Goal: Feedback & Contribution: Leave review/rating

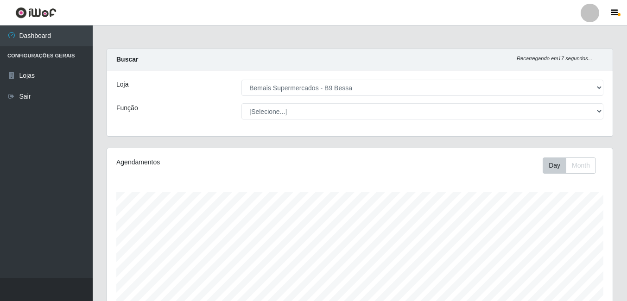
select select "410"
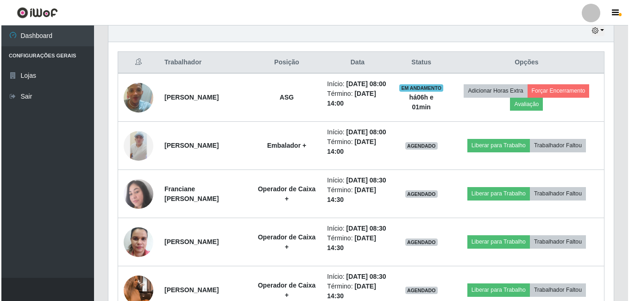
scroll to position [192, 506]
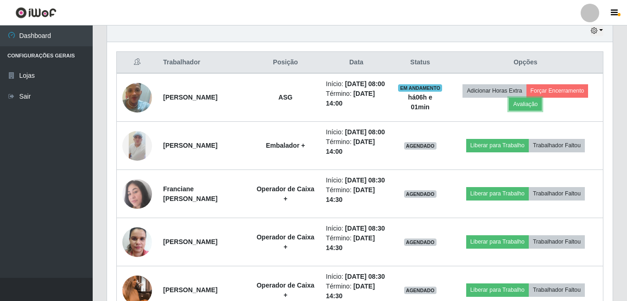
click at [533, 111] on button "Avaliação" at bounding box center [525, 104] width 33 height 13
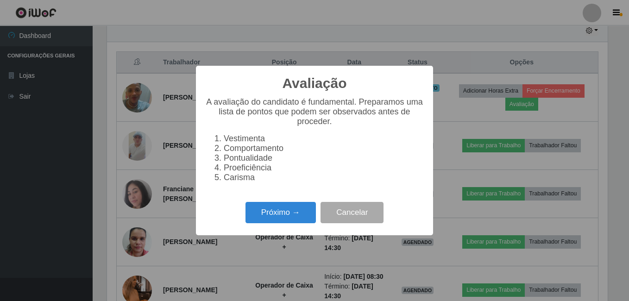
scroll to position [192, 501]
click at [287, 222] on button "Próximo →" at bounding box center [281, 213] width 70 height 22
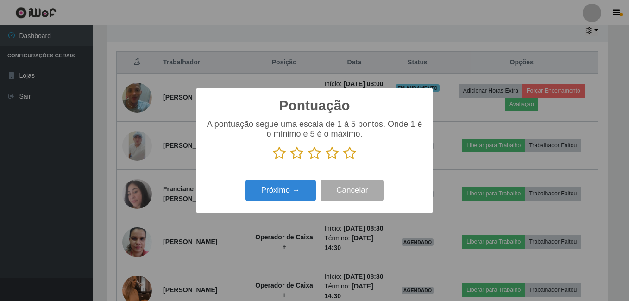
click at [350, 158] on icon at bounding box center [349, 153] width 13 height 14
click at [343, 160] on input "radio" at bounding box center [343, 160] width 0 height 0
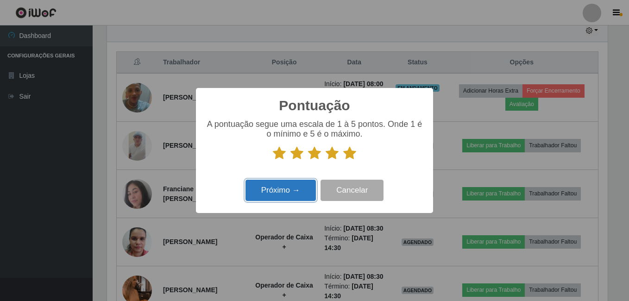
click at [301, 186] on button "Próximo →" at bounding box center [281, 191] width 70 height 22
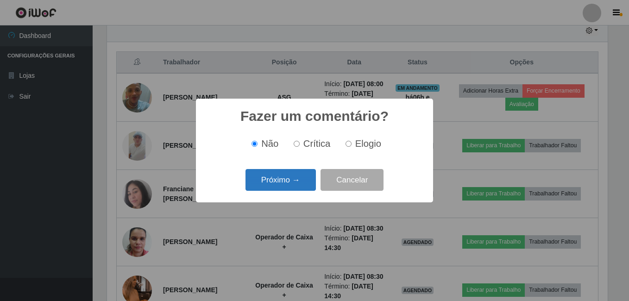
click at [299, 177] on button "Próximo →" at bounding box center [281, 180] width 70 height 22
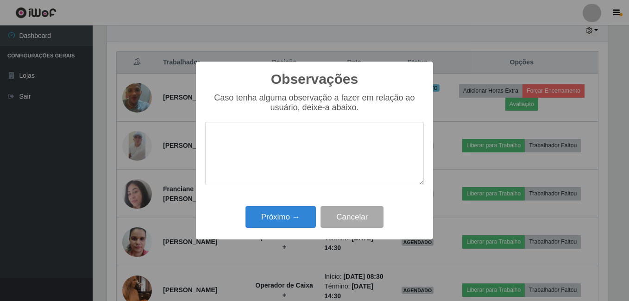
click at [293, 172] on textarea at bounding box center [314, 153] width 219 height 63
type textarea "T"
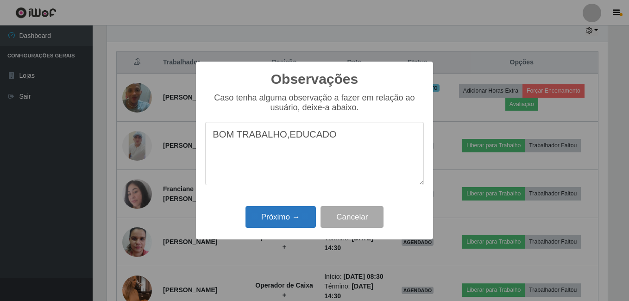
type textarea "BOM TRABALHO,EDUCADO"
click at [286, 215] on button "Próximo →" at bounding box center [281, 217] width 70 height 22
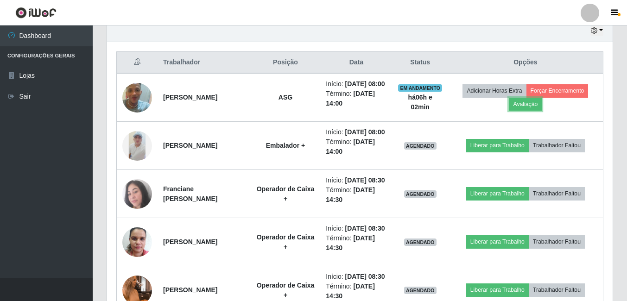
scroll to position [192, 506]
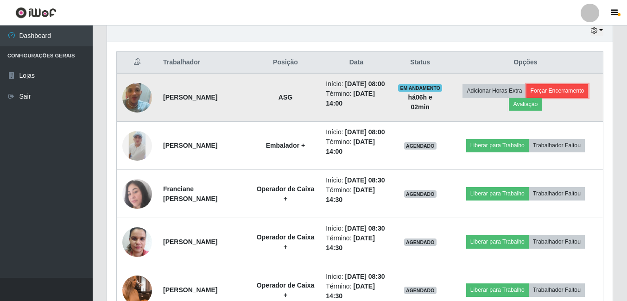
click at [582, 94] on button "Forçar Encerramento" at bounding box center [558, 90] width 62 height 13
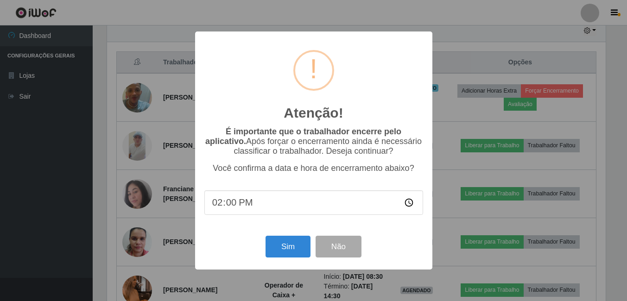
scroll to position [192, 501]
click at [284, 246] on button "Sim" at bounding box center [289, 247] width 45 height 22
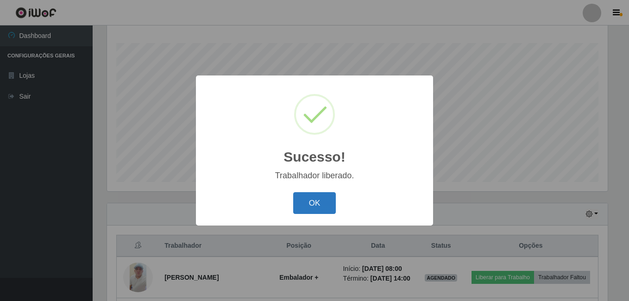
click at [330, 205] on button "OK" at bounding box center [314, 203] width 43 height 22
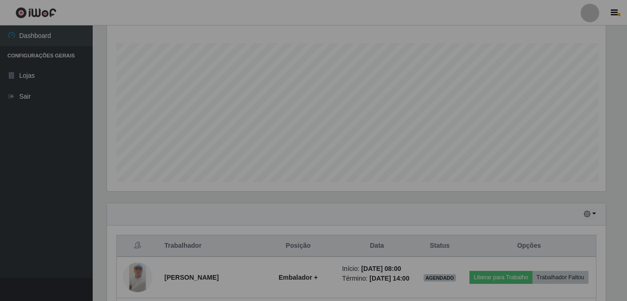
scroll to position [192, 506]
